Goal: Ask a question

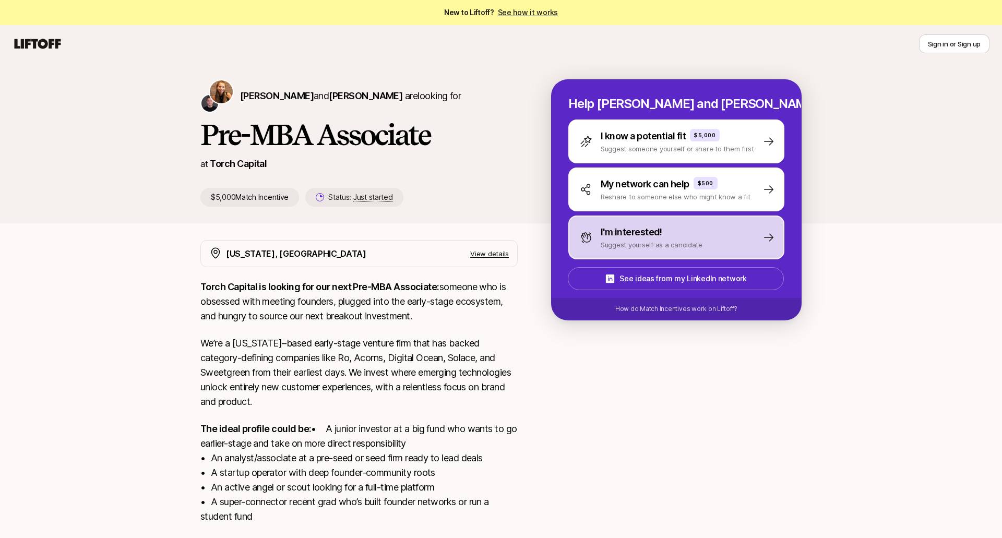
click at [647, 230] on p "I'm interested!" at bounding box center [631, 232] width 62 height 15
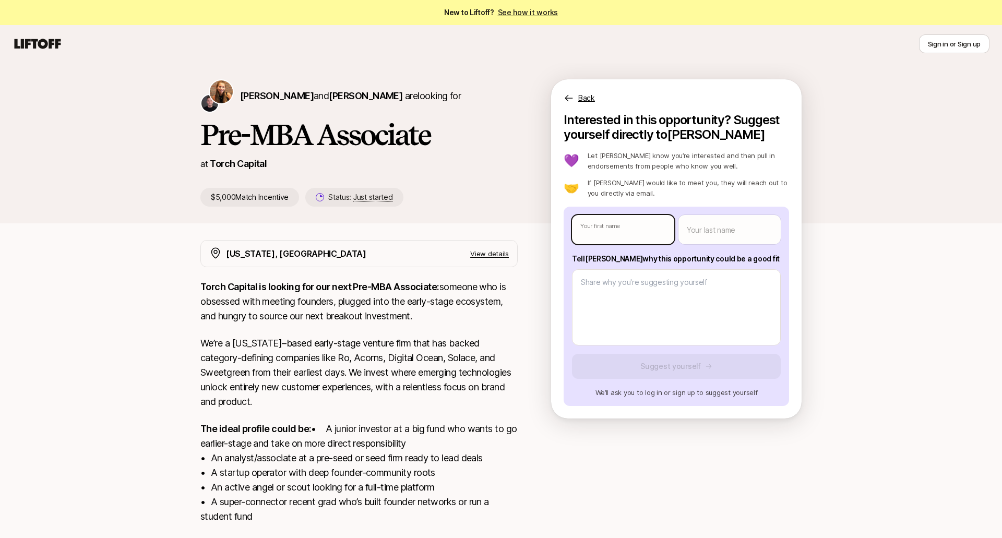
click at [646, 233] on body "New to Liftoff? See how it works Sign in or Sign up Sign in or Sign up [PERSON_…" at bounding box center [501, 269] width 1002 height 538
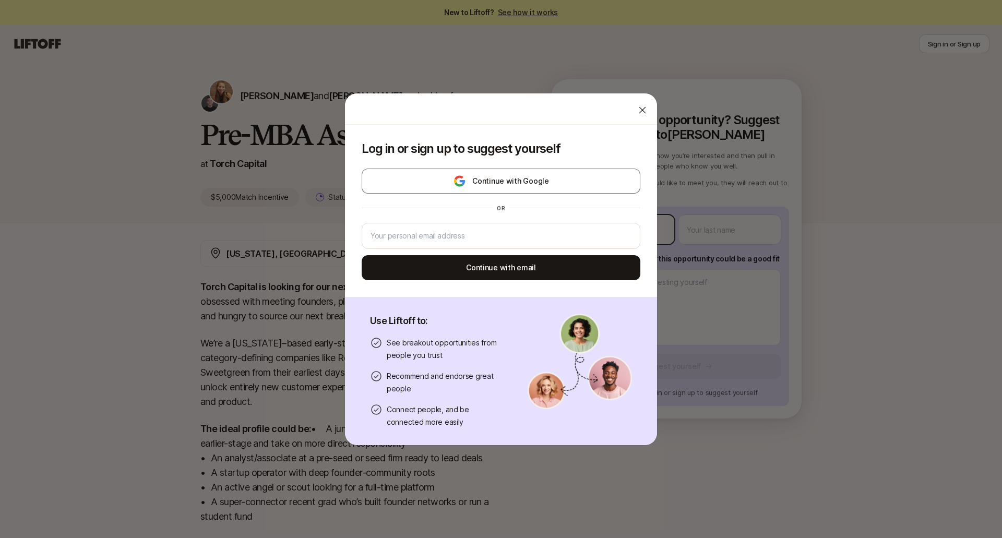
click at [646, 233] on div "Log in or sign up to suggest yourself Continue with Google or Continue with ema…" at bounding box center [501, 211] width 312 height 172
click at [642, 110] on icon at bounding box center [642, 109] width 7 height 7
click at [637, 234] on body "New to Liftoff? See how it works Sign in or Sign up Sign in or Sign up [PERSON_…" at bounding box center [501, 269] width 1002 height 538
click at [639, 114] on icon at bounding box center [642, 110] width 10 height 10
click at [619, 221] on body "New to Liftoff? See how it works Sign in or Sign up Sign in or Sign up [PERSON_…" at bounding box center [501, 269] width 1002 height 538
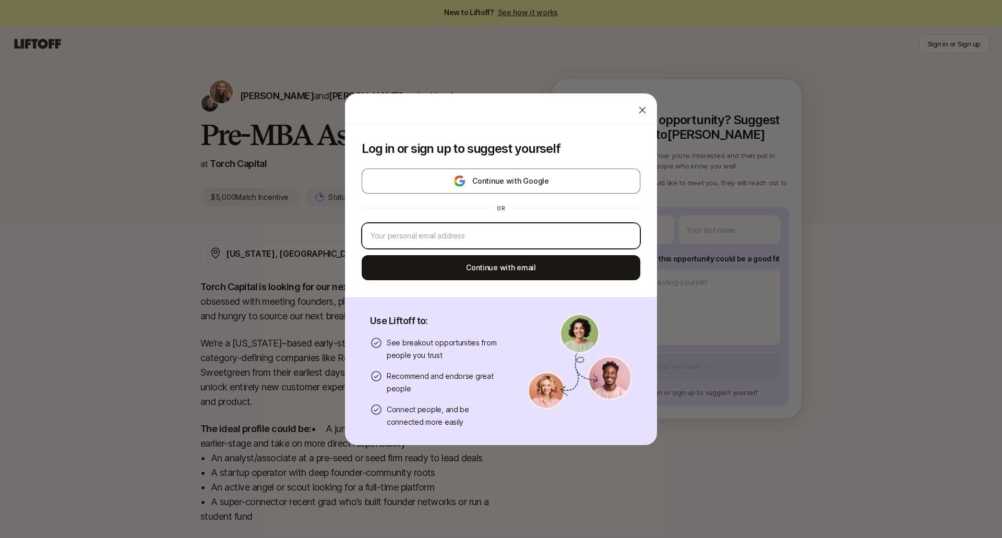
click at [547, 230] on input "email" at bounding box center [500, 236] width 261 height 13
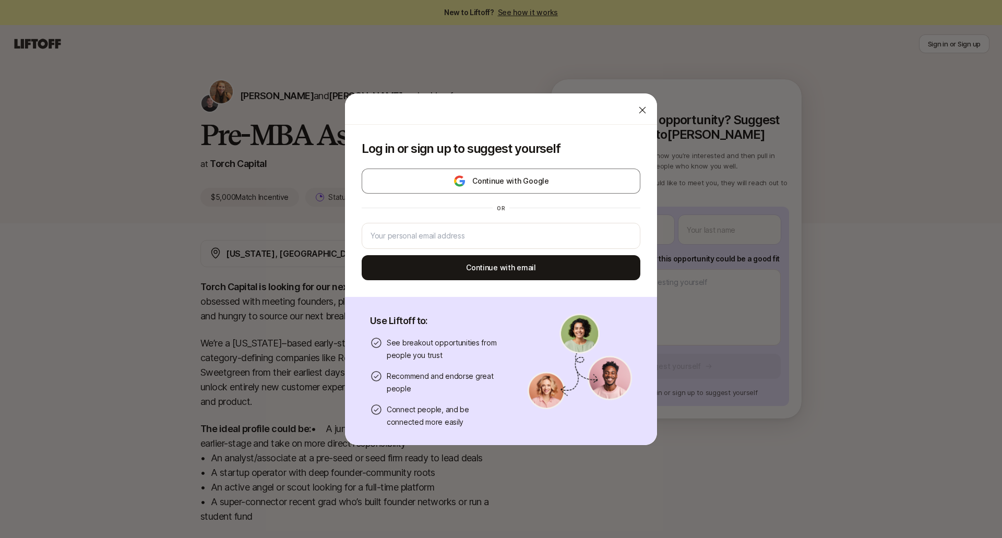
click at [639, 107] on icon at bounding box center [642, 110] width 10 height 10
type textarea "x"
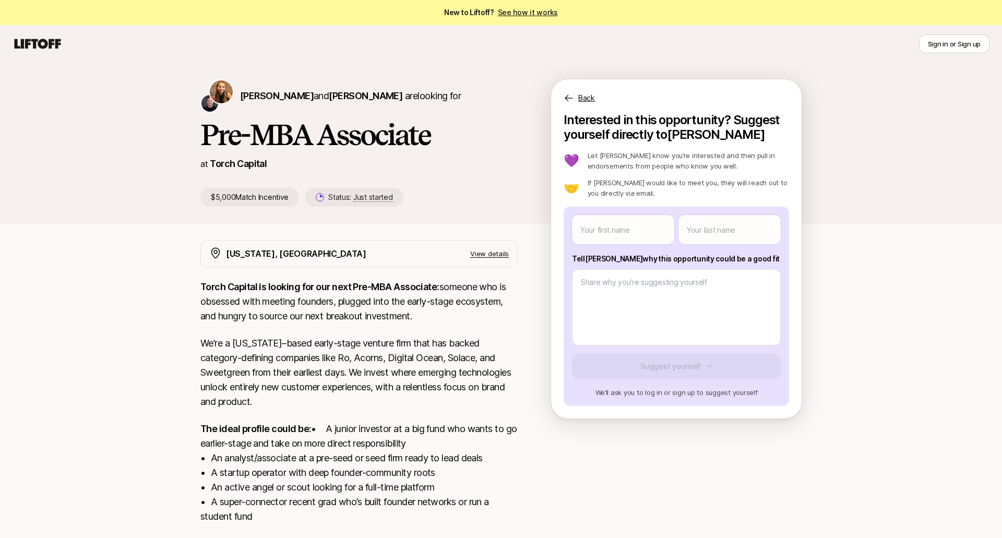
scroll to position [109, 0]
